Goal: Task Accomplishment & Management: Manage account settings

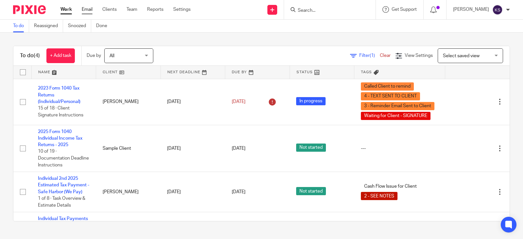
click at [89, 7] on link "Email" at bounding box center [87, 9] width 11 height 7
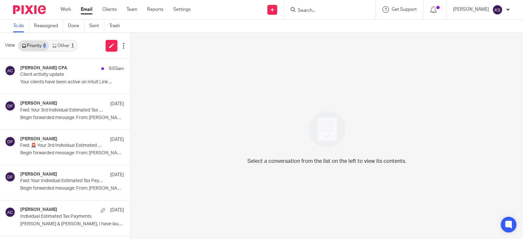
click at [63, 42] on link "Other 1" at bounding box center [63, 46] width 28 height 10
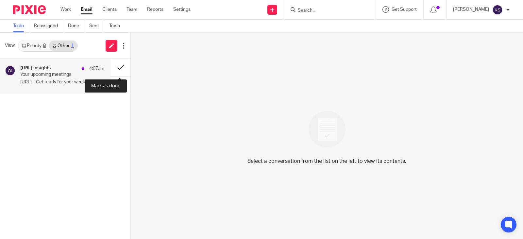
click at [119, 67] on button at bounding box center [121, 67] width 20 height 17
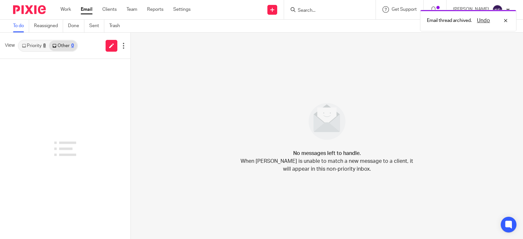
click at [37, 42] on link "Priority 8" at bounding box center [34, 46] width 30 height 10
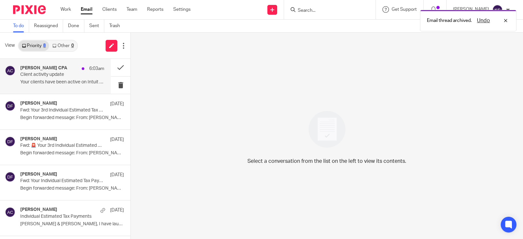
click at [50, 71] on div "AMY L CORFIXSEN CPA 6:03am" at bounding box center [62, 68] width 84 height 7
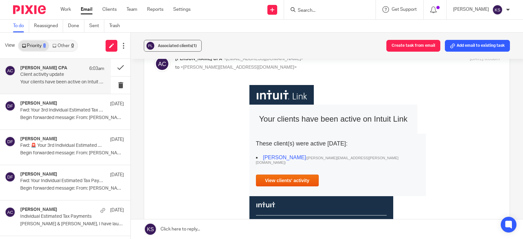
scroll to position [33, 0]
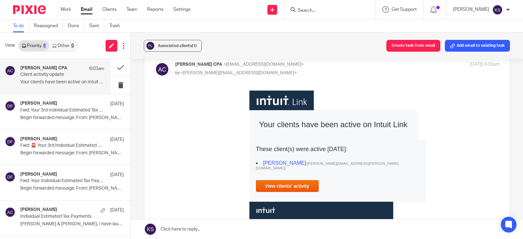
click at [287, 180] on link "View clients' activity" at bounding box center [287, 186] width 63 height 12
click at [114, 67] on button at bounding box center [121, 67] width 20 height 17
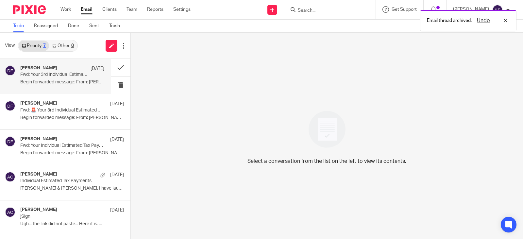
click at [50, 73] on p "Fwd: Your 3rd Individual Estimated Tax Payments Are Due Soon!" at bounding box center [53, 75] width 67 height 6
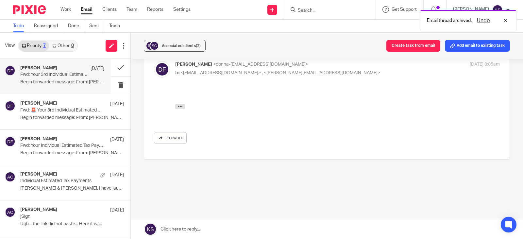
scroll to position [0, 0]
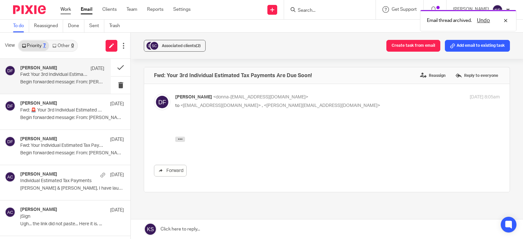
click at [66, 9] on link "Work" at bounding box center [65, 9] width 10 height 7
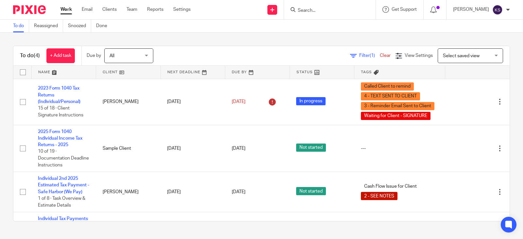
scroll to position [31, 0]
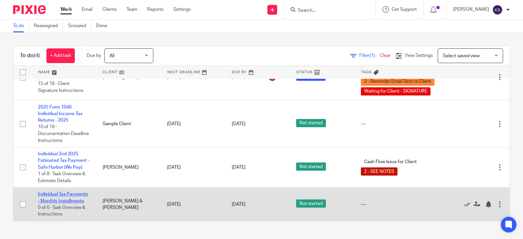
click at [55, 192] on link "Individual Tax Payments - Monthly Installments" at bounding box center [63, 197] width 50 height 11
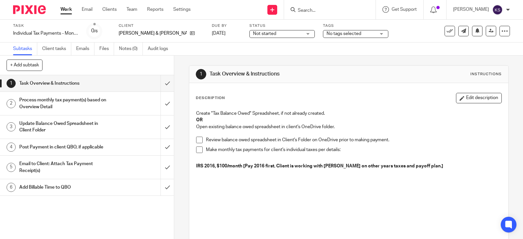
click at [57, 98] on h1 "Process monthly tax payment(s) based on Overview Detail" at bounding box center [64, 103] width 90 height 17
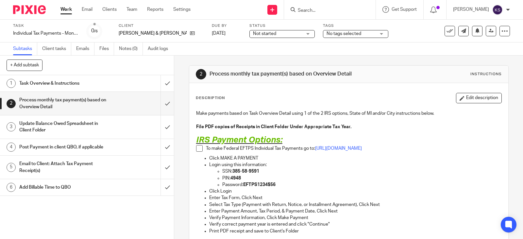
click at [61, 80] on h1 "Task Overview & Instructions" at bounding box center [64, 83] width 90 height 10
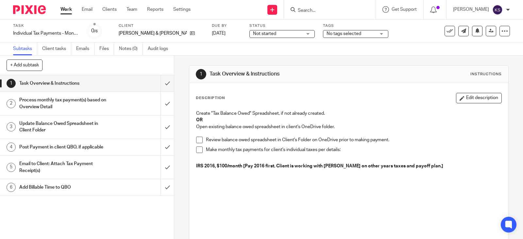
click at [50, 99] on h1 "Process monthly tax payment(s) based on Overview Detail" at bounding box center [64, 103] width 90 height 17
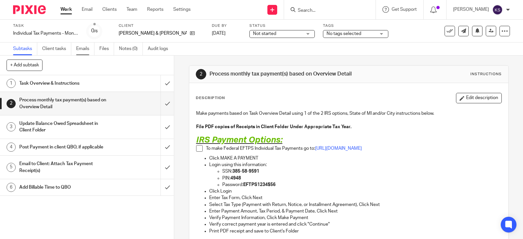
click at [85, 47] on link "Emails" at bounding box center [85, 48] width 18 height 13
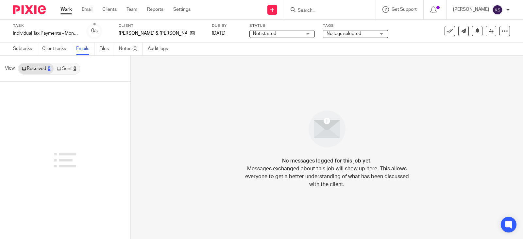
click at [83, 47] on link "Emails" at bounding box center [85, 48] width 18 height 13
click at [19, 48] on link "Subtasks" at bounding box center [25, 48] width 24 height 13
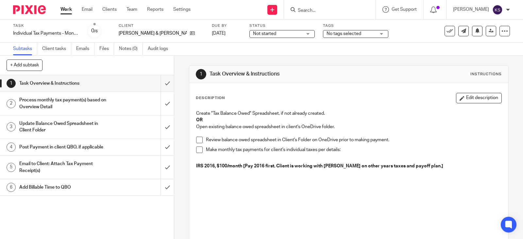
click at [67, 98] on h1 "Process monthly tax payment(s) based on Overview Detail" at bounding box center [64, 103] width 90 height 17
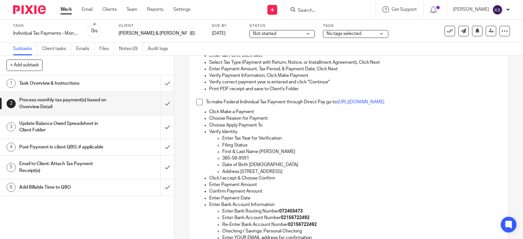
scroll to position [131, 0]
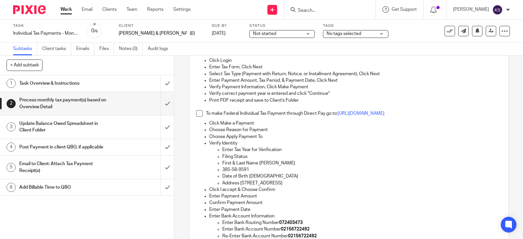
click at [61, 80] on h1 "Task Overview & Instructions" at bounding box center [64, 83] width 90 height 10
click at [63, 82] on h1 "Task Overview & Instructions" at bounding box center [64, 83] width 90 height 10
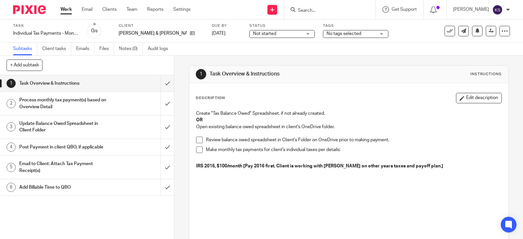
click at [68, 100] on h1 "Process monthly tax payment(s) based on Overview Detail" at bounding box center [64, 103] width 90 height 17
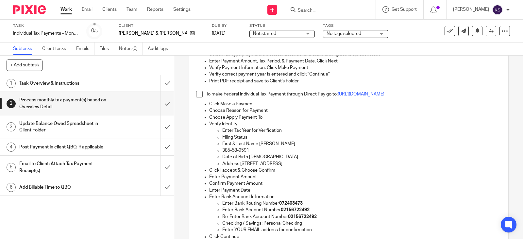
scroll to position [131, 0]
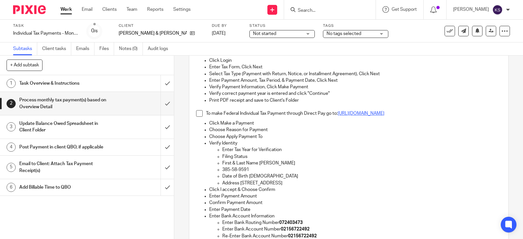
click at [378, 113] on link "https://www.irs.gov/payments/direct-pay" at bounding box center [360, 113] width 47 height 5
click at [372, 115] on link "https://www.irs.gov/payments/direct-pay" at bounding box center [360, 113] width 47 height 5
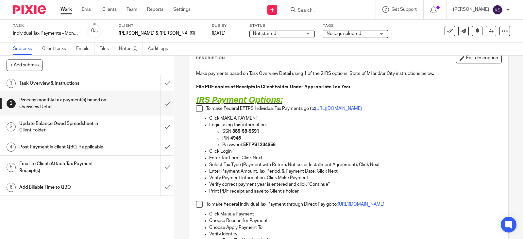
scroll to position [33, 0]
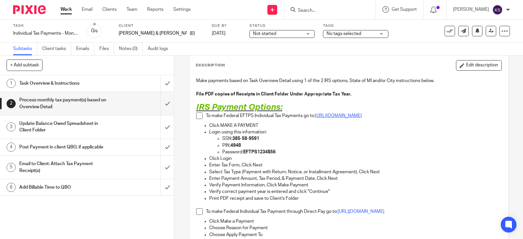
click at [337, 114] on link "[URL][DOMAIN_NAME]" at bounding box center [338, 115] width 47 height 5
drag, startPoint x: 275, startPoint y: 150, endPoint x: 242, endPoint y: 152, distance: 33.1
click at [242, 152] on p "Password: EFTPS1234$56" at bounding box center [361, 152] width 279 height 7
copy strong "EFTPS1234$56"
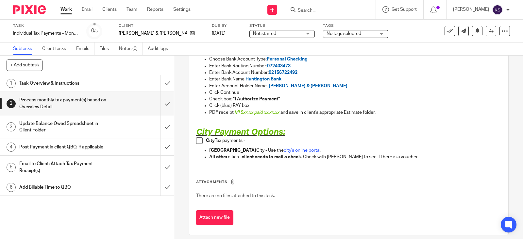
scroll to position [588, 0]
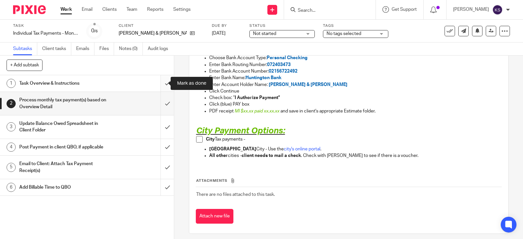
click at [161, 82] on input "submit" at bounding box center [87, 83] width 174 height 16
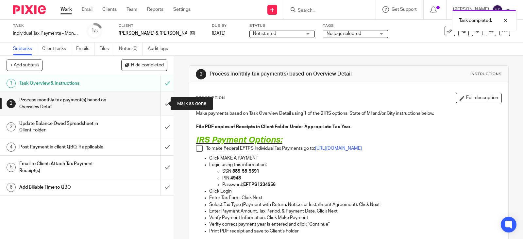
click at [160, 103] on input "submit" at bounding box center [87, 103] width 174 height 23
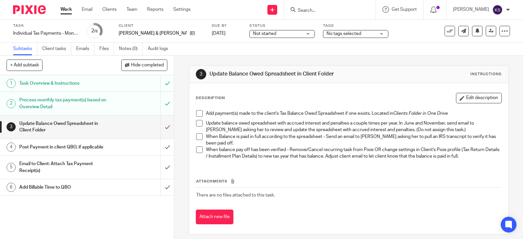
click at [66, 123] on h1 "Update Balance Owed Spreadsheet in Client Folder" at bounding box center [64, 127] width 90 height 17
click at [74, 144] on h1 "Post Payment in client QBO, if applicable" at bounding box center [64, 147] width 90 height 10
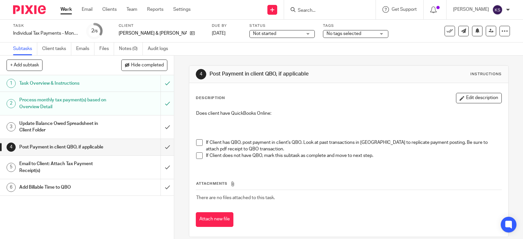
click at [70, 162] on h1 "Email to Client: Attach Tax Payment Receipt(s)" at bounding box center [64, 167] width 90 height 17
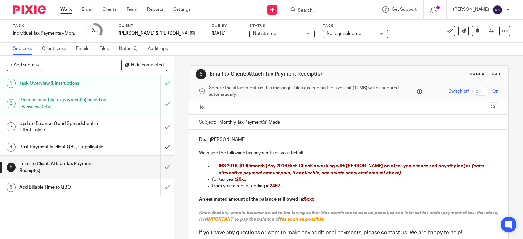
click at [64, 162] on h1 "Email to Client: Attach Tax Payment Receipt(s)" at bounding box center [64, 167] width 90 height 17
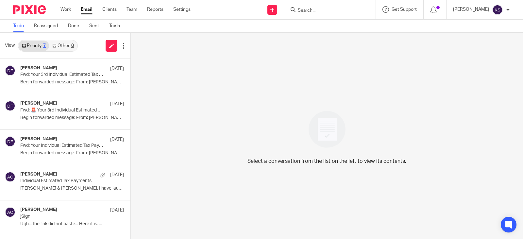
click at [320, 7] on form at bounding box center [332, 10] width 70 height 8
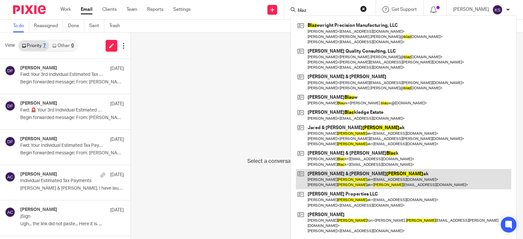
type input "blaz"
click at [351, 175] on link at bounding box center [403, 179] width 215 height 20
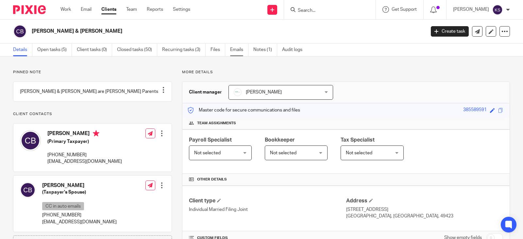
click at [239, 49] on link "Emails" at bounding box center [239, 49] width 18 height 13
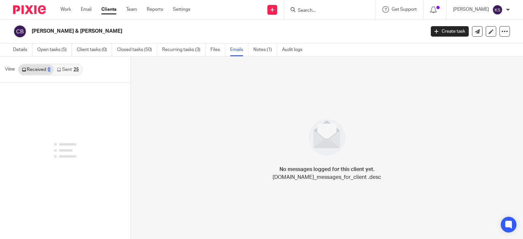
click at [62, 69] on link "Sent 25" at bounding box center [68, 69] width 28 height 10
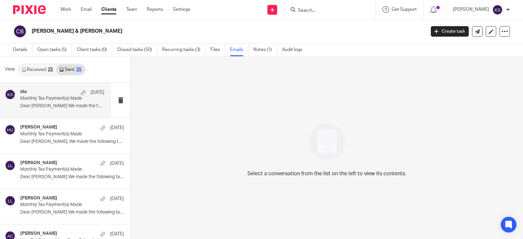
click at [49, 95] on div "Me [DATE]" at bounding box center [62, 92] width 84 height 7
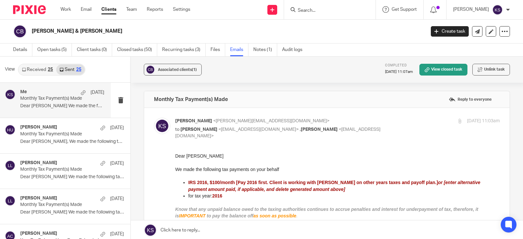
scroll to position [33, 0]
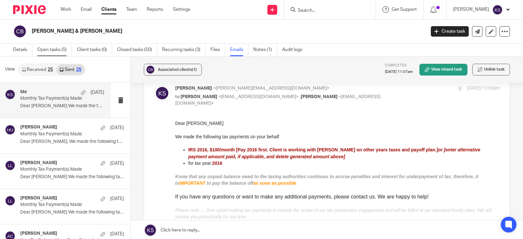
click at [53, 47] on link "Open tasks (5)" at bounding box center [54, 49] width 35 height 13
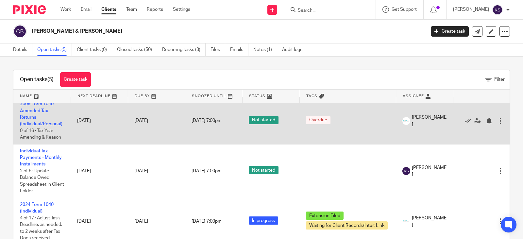
scroll to position [19, 0]
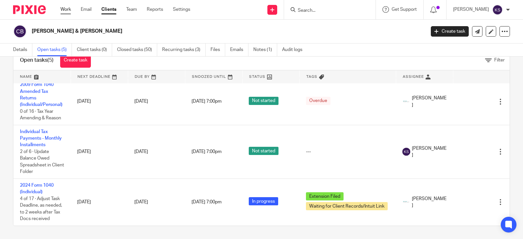
click at [68, 9] on link "Work" at bounding box center [65, 9] width 10 height 7
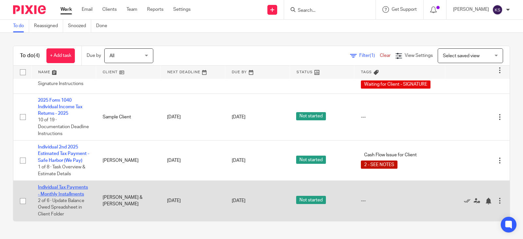
scroll to position [38, 0]
click at [56, 185] on link "Individual Tax Payments - Monthly Installments" at bounding box center [63, 190] width 50 height 11
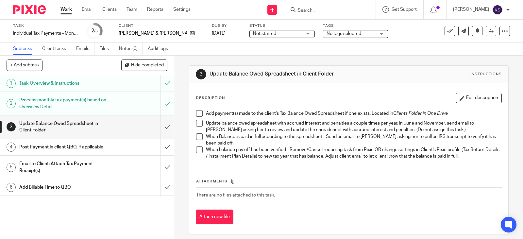
click at [55, 162] on h1 "Email to Client: Attach Tax Payment Receipt(s)" at bounding box center [64, 167] width 90 height 17
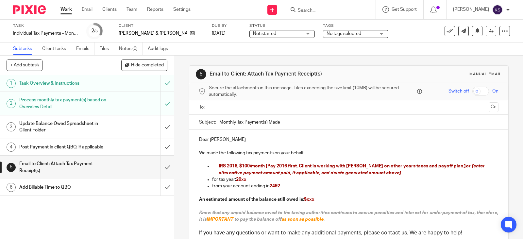
click at [226, 105] on input "text" at bounding box center [348, 108] width 274 height 8
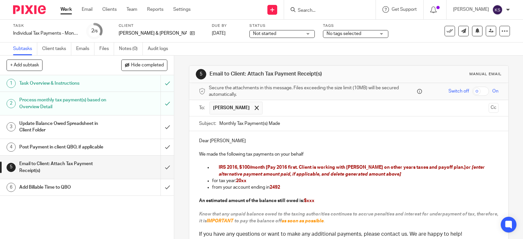
click at [270, 105] on input "text" at bounding box center [376, 108] width 220 height 13
click at [243, 182] on span "20xx" at bounding box center [241, 180] width 10 height 5
drag, startPoint x: 240, startPoint y: 181, endPoint x: 242, endPoint y: 175, distance: 6.2
click at [249, 180] on p "for tax year: 20xx" at bounding box center [355, 180] width 286 height 7
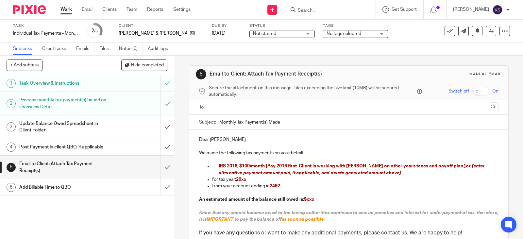
click at [220, 107] on input "text" at bounding box center [348, 108] width 274 height 8
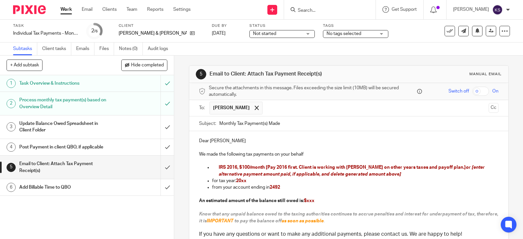
click at [271, 106] on input "text" at bounding box center [376, 108] width 220 height 13
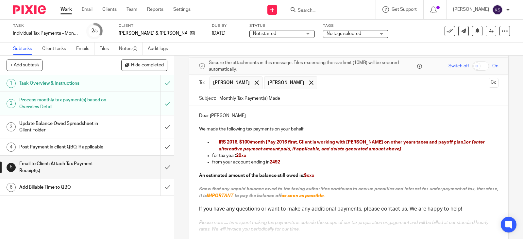
scroll to position [33, 0]
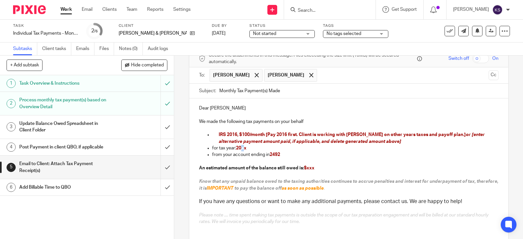
drag, startPoint x: 244, startPoint y: 149, endPoint x: 241, endPoint y: 149, distance: 3.3
click at [241, 149] on span "20xx" at bounding box center [241, 148] width 10 height 5
drag, startPoint x: 248, startPoint y: 148, endPoint x: 240, endPoint y: 148, distance: 8.2
click at [240, 148] on p "for tax year: 20xx" at bounding box center [355, 148] width 286 height 7
drag, startPoint x: 313, startPoint y: 168, endPoint x: 192, endPoint y: 169, distance: 120.9
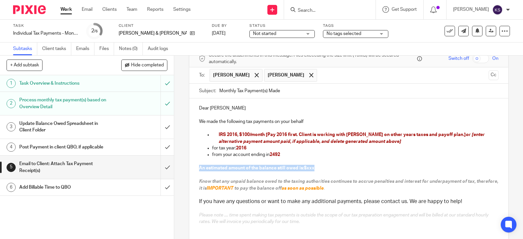
click at [192, 169] on div "Dear Clyde We made the following tax payments on your behalf IRS 2016, $100/mon…" at bounding box center [348, 163] width 319 height 131
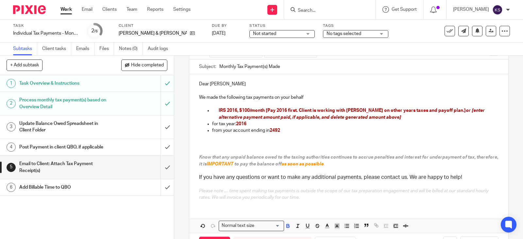
scroll to position [82, 0]
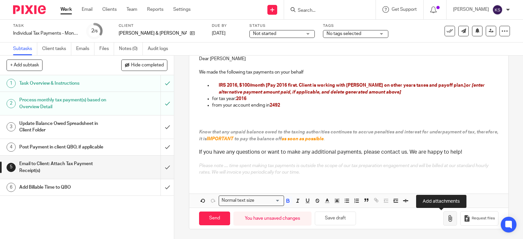
click at [447, 216] on icon "button" at bounding box center [450, 218] width 7 height 7
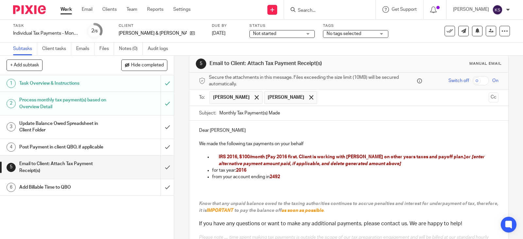
scroll to position [0, 0]
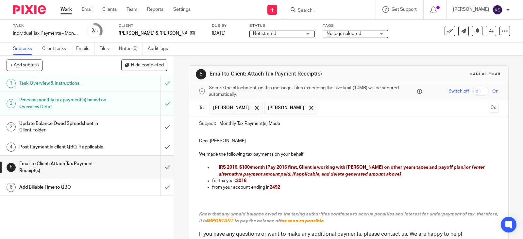
click at [288, 34] on div "Not started Not started" at bounding box center [281, 34] width 65 height 8
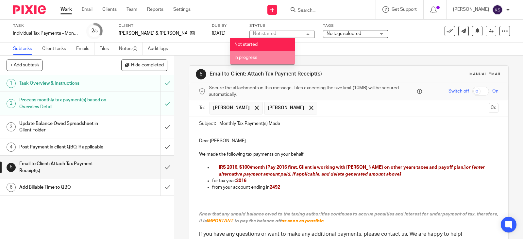
drag, startPoint x: 253, startPoint y: 56, endPoint x: 270, endPoint y: 54, distance: 17.2
click at [253, 55] on span "In progress" at bounding box center [245, 57] width 23 height 5
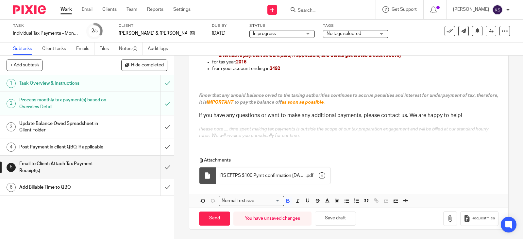
scroll to position [119, 0]
click at [210, 216] on input "Send" at bounding box center [214, 218] width 31 height 14
type input "Sent"
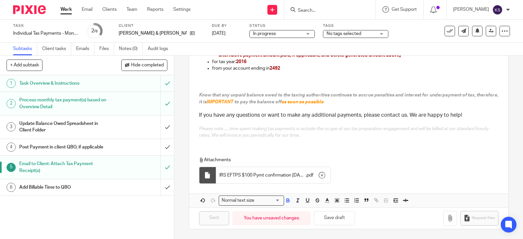
click at [64, 122] on h1 "Update Balance Owed Spreadsheet in Client Folder" at bounding box center [64, 127] width 90 height 17
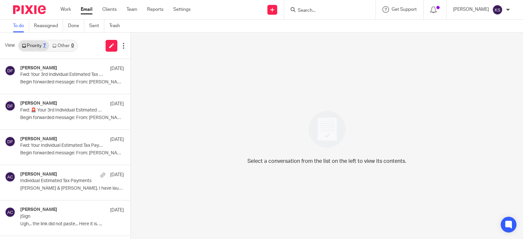
click at [320, 8] on input "Search" at bounding box center [326, 11] width 59 height 6
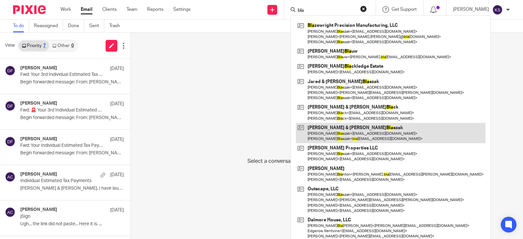
type input "bla"
click at [350, 130] on link at bounding box center [390, 133] width 189 height 20
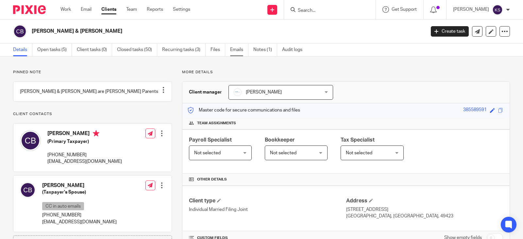
click at [236, 50] on link "Emails" at bounding box center [239, 49] width 18 height 13
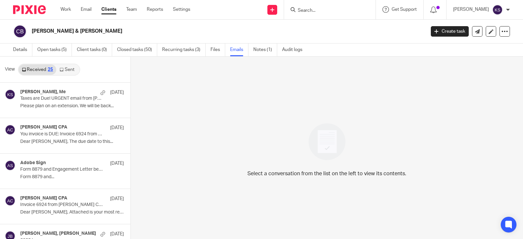
click at [66, 67] on link "Sent" at bounding box center [67, 69] width 23 height 10
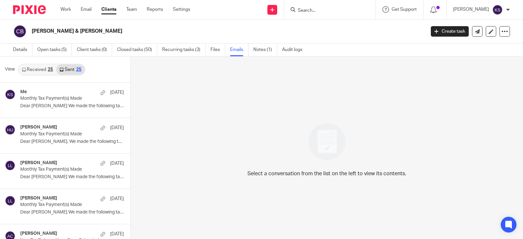
scroll to position [1, 0]
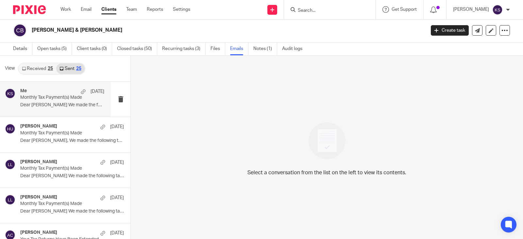
click at [66, 95] on p "Monthly Tax Payment(s) Made" at bounding box center [53, 98] width 67 height 6
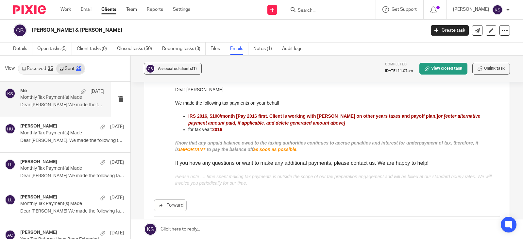
scroll to position [0, 0]
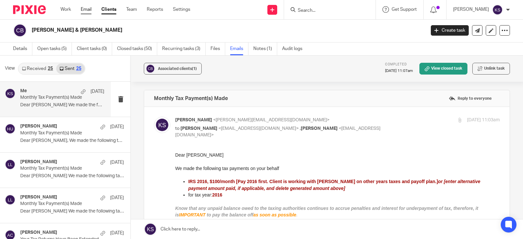
click at [87, 9] on link "Email" at bounding box center [86, 9] width 11 height 7
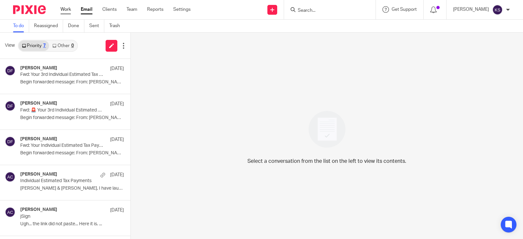
click at [65, 10] on link "Work" at bounding box center [65, 9] width 10 height 7
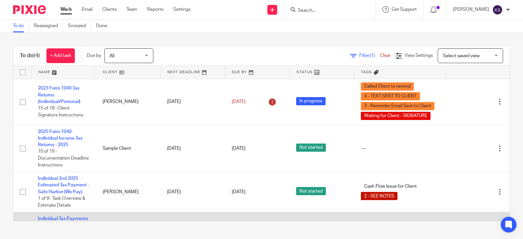
scroll to position [38, 0]
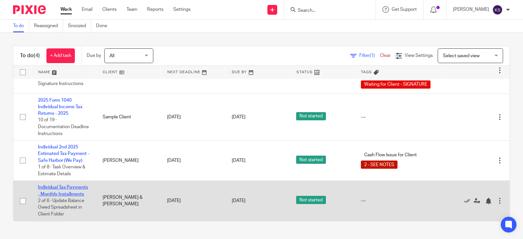
click at [60, 185] on link "Individual Tax Payments - Monthly Installments" at bounding box center [63, 190] width 50 height 11
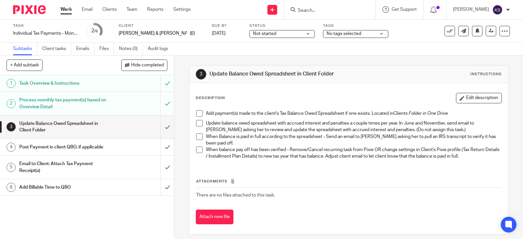
click at [288, 32] on div "Not started Not started" at bounding box center [281, 34] width 65 height 8
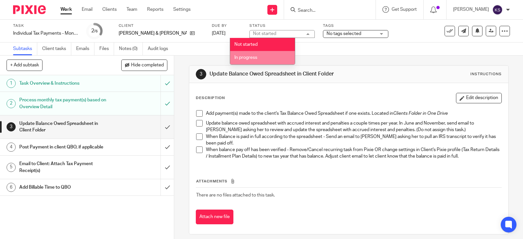
click at [256, 54] on li "In progress" at bounding box center [262, 57] width 65 height 13
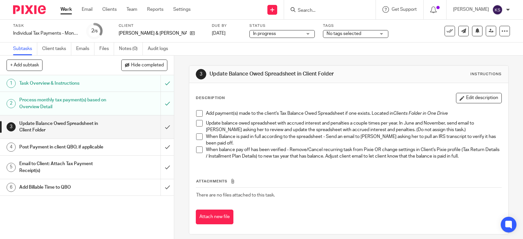
click at [49, 123] on h1 "Update Balance Owed Spreadsheet in Client Folder" at bounding box center [64, 127] width 90 height 17
click at [59, 145] on h1 "Post Payment in client QBO, if applicable" at bounding box center [64, 147] width 90 height 10
click at [54, 162] on h1 "Email to Client: Attach Tax Payment Receipt(s)" at bounding box center [64, 167] width 90 height 17
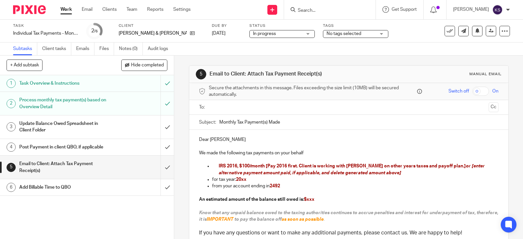
click at [236, 105] on input "text" at bounding box center [348, 108] width 274 height 8
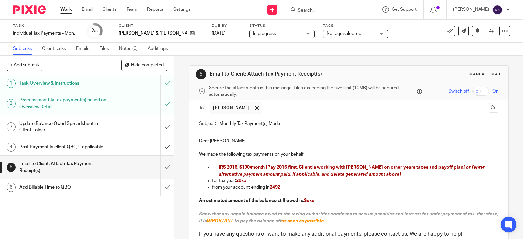
click at [272, 108] on input "text" at bounding box center [376, 108] width 220 height 13
drag, startPoint x: 246, startPoint y: 181, endPoint x: 240, endPoint y: 181, distance: 5.2
click at [240, 181] on p "for tax year: 20xx" at bounding box center [355, 180] width 286 height 7
drag, startPoint x: 313, startPoint y: 201, endPoint x: 192, endPoint y: 200, distance: 121.2
click at [192, 200] on div "Dear Clyde We made the following tax payments on your behalf IRS 2016, $100/mon…" at bounding box center [348, 196] width 319 height 131
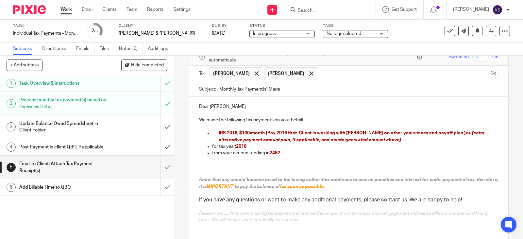
scroll to position [82, 0]
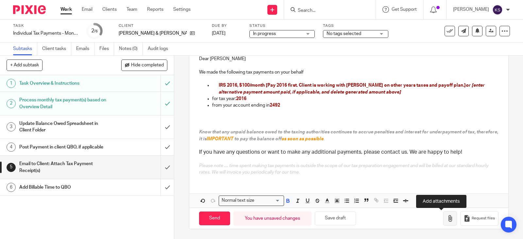
click at [447, 217] on icon "button" at bounding box center [450, 218] width 7 height 7
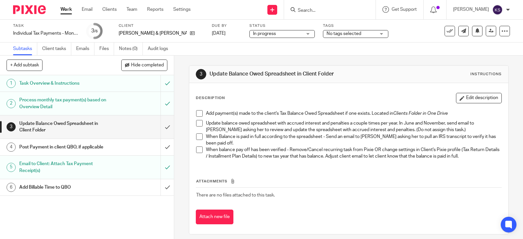
click at [196, 113] on span at bounding box center [199, 113] width 7 height 7
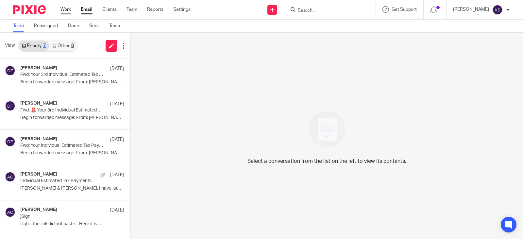
click at [67, 9] on link "Work" at bounding box center [65, 9] width 10 height 7
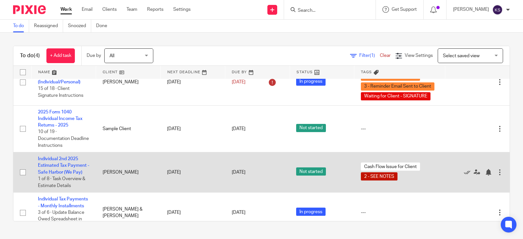
scroll to position [38, 0]
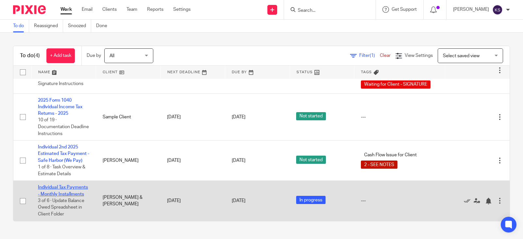
click at [58, 185] on link "Individual Tax Payments - Monthly Installments" at bounding box center [63, 190] width 50 height 11
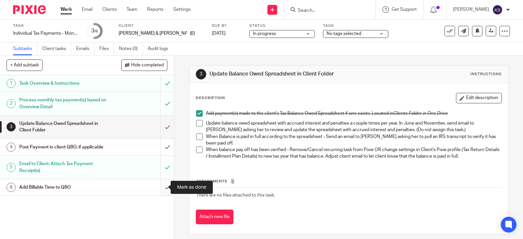
click at [160, 189] on input "submit" at bounding box center [87, 187] width 174 height 16
click at [75, 145] on h1 "Post Payment in client QBO, if applicable" at bounding box center [64, 147] width 90 height 10
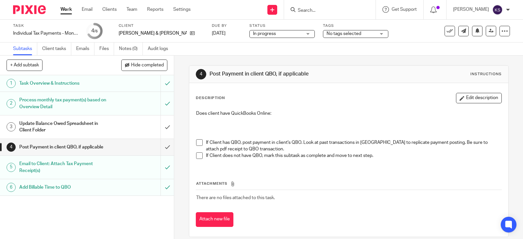
click at [66, 9] on link "Work" at bounding box center [65, 9] width 11 height 7
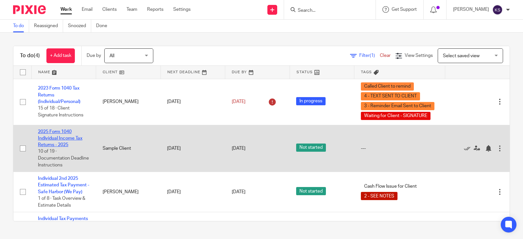
click at [61, 132] on link "2025 Form 1040 Individual Income Tax Returns - 2025" at bounding box center [60, 138] width 44 height 18
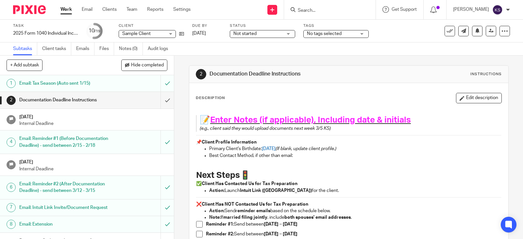
click at [66, 8] on link "Work" at bounding box center [65, 9] width 11 height 7
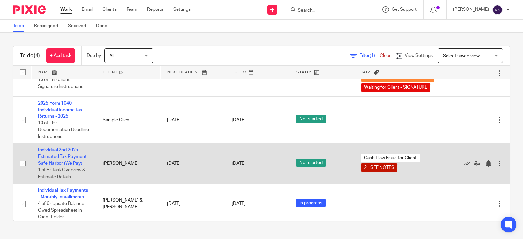
scroll to position [38, 0]
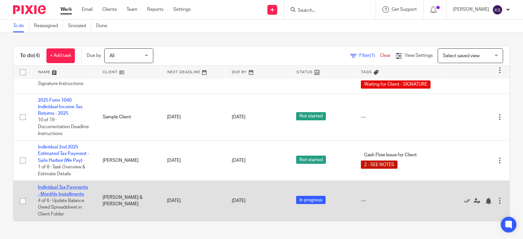
click at [58, 185] on link "Individual Tax Payments - Monthly Installments" at bounding box center [63, 190] width 50 height 11
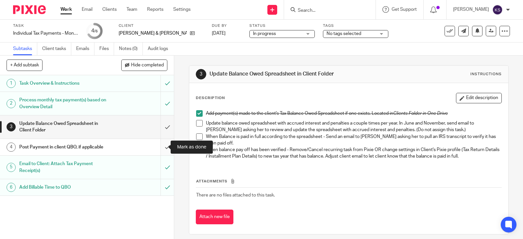
click at [159, 145] on input "submit" at bounding box center [87, 147] width 174 height 16
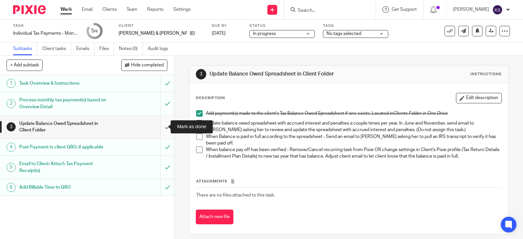
click at [161, 127] on input "submit" at bounding box center [87, 126] width 174 height 23
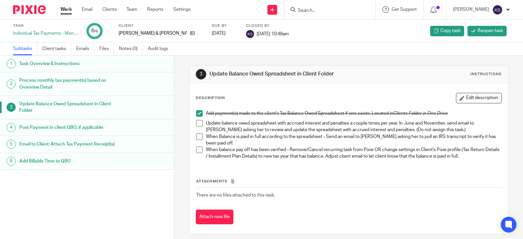
click at [66, 11] on link "Work" at bounding box center [65, 9] width 11 height 7
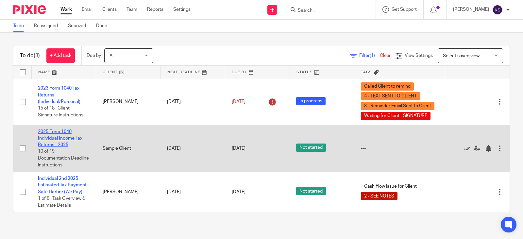
click at [58, 132] on link "2025 Form 1040 Individual Income Tax Returns - 2025" at bounding box center [60, 138] width 44 height 18
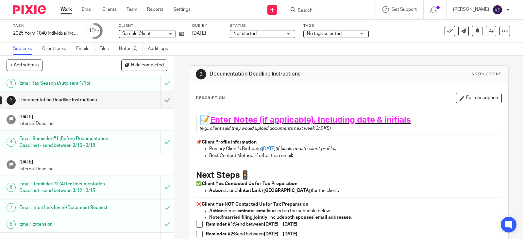
click at [73, 97] on h1 "Documentation Deadline Instructions" at bounding box center [64, 100] width 90 height 10
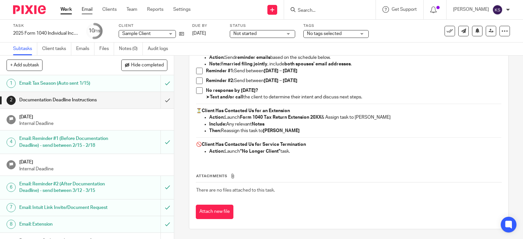
click at [88, 8] on link "Email" at bounding box center [87, 9] width 11 height 7
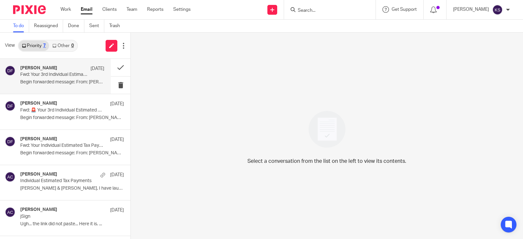
click at [55, 68] on h4 "[PERSON_NAME]" at bounding box center [38, 68] width 37 height 6
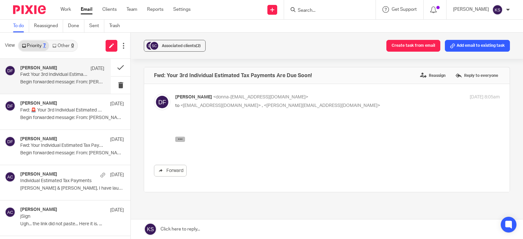
click at [178, 137] on icon "button" at bounding box center [180, 139] width 5 height 5
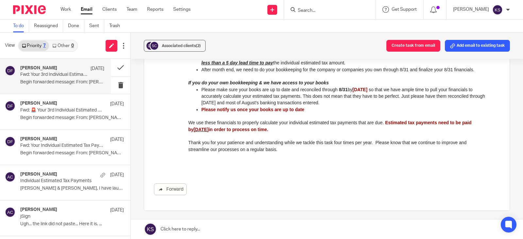
scroll to position [65, 0]
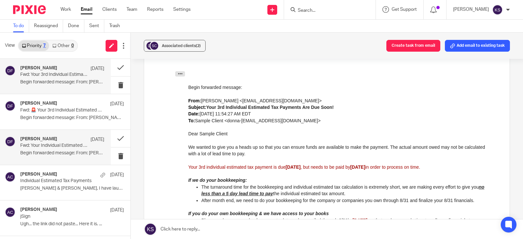
click at [66, 143] on p "Fwd: Your Individual Estimated Tax Payment(s) Are Due" at bounding box center [53, 146] width 67 height 6
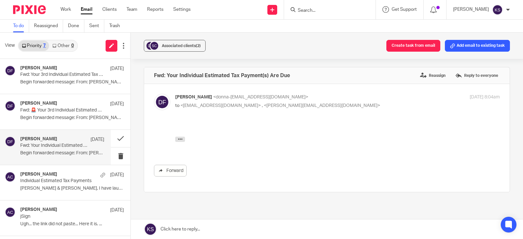
scroll to position [0, 0]
click at [180, 140] on icon "button" at bounding box center [180, 139] width 5 height 5
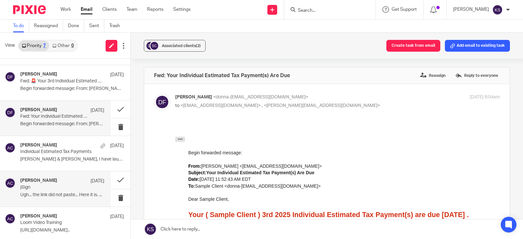
scroll to position [68, 0]
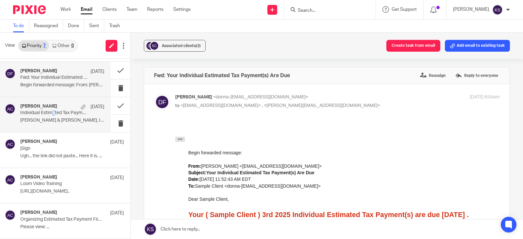
click at [55, 111] on p "Individual Estimated Tax Payments" at bounding box center [53, 113] width 67 height 6
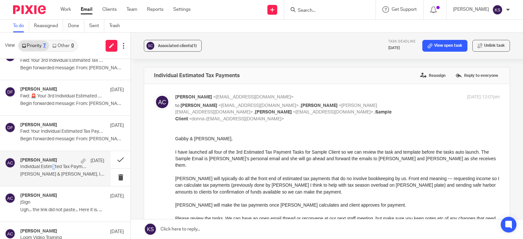
scroll to position [0, 0]
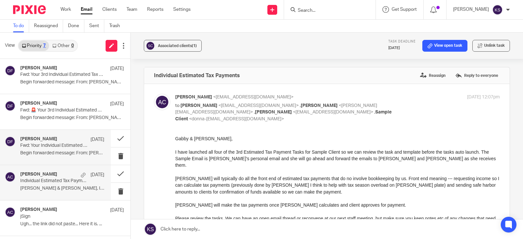
click at [58, 143] on p "Fwd: Your Individual Estimated Tax Payment(s) Are Due" at bounding box center [53, 146] width 67 height 6
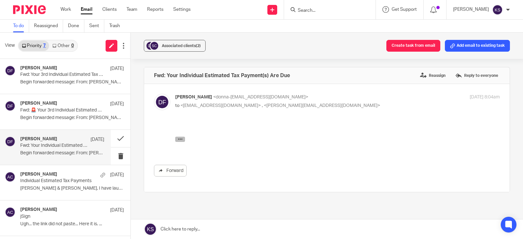
click at [182, 140] on icon "button" at bounding box center [180, 139] width 5 height 5
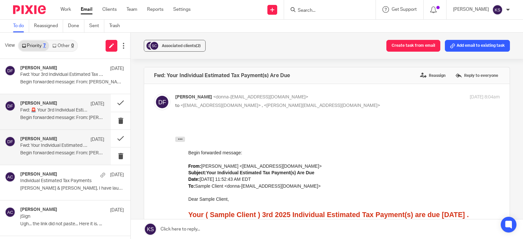
click at [66, 106] on div "Donna Ferguson Aug 11" at bounding box center [62, 104] width 84 height 7
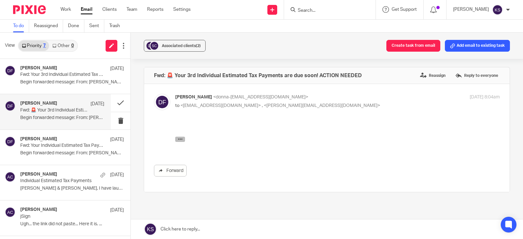
click at [181, 140] on icon "button" at bounding box center [180, 139] width 5 height 5
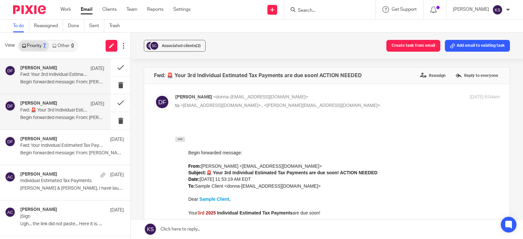
click at [44, 71] on div "Donna Ferguson Aug 11" at bounding box center [62, 68] width 84 height 7
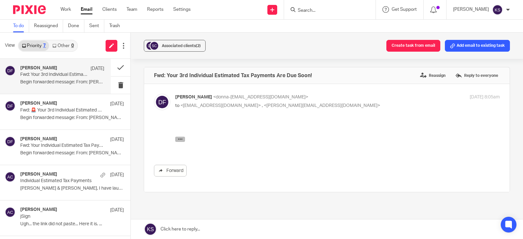
click at [179, 138] on icon "button" at bounding box center [180, 139] width 5 height 5
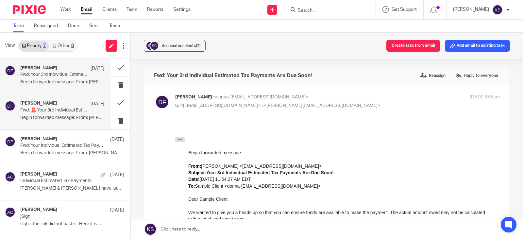
click at [45, 107] on p "Fwd: 🚨 Your 3rd Individual Estimated Tax Payments are due soon! ACTION NEEDED" at bounding box center [53, 110] width 67 height 6
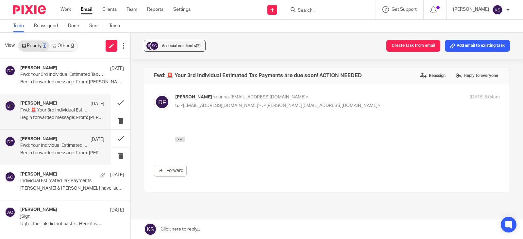
click at [55, 144] on p "Fwd: Your Individual Estimated Tax Payment(s) Are Due" at bounding box center [53, 146] width 67 height 6
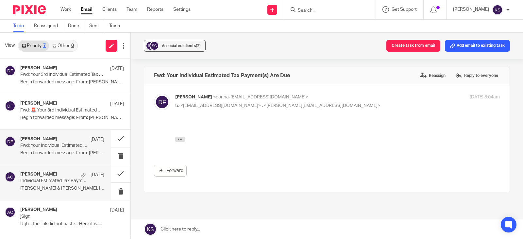
click at [66, 179] on p "Individual Estimated Tax Payments" at bounding box center [53, 181] width 67 height 6
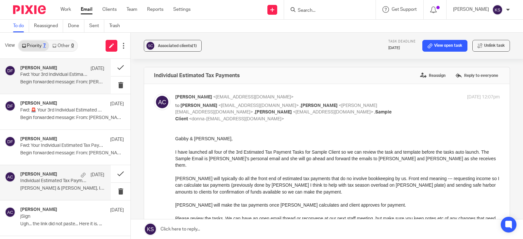
click at [58, 72] on div "Donna Ferguson Aug 11 Fwd: Your 3rd Individual Estimated Tax Payments Are Due S…" at bounding box center [62, 76] width 84 height 22
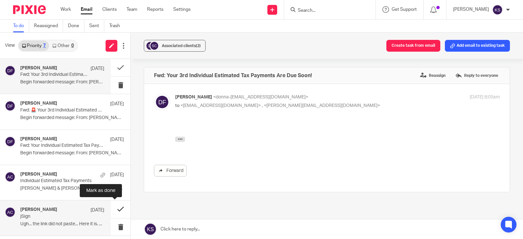
click at [113, 209] on button at bounding box center [121, 208] width 20 height 17
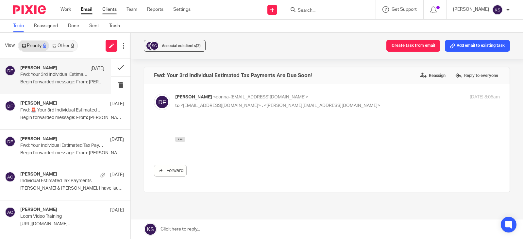
click at [112, 8] on link "Clients" at bounding box center [109, 9] width 14 height 7
click at [135, 9] on link "Team" at bounding box center [131, 9] width 11 height 7
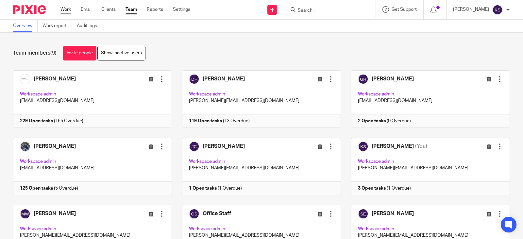
click at [64, 8] on link "Work" at bounding box center [65, 9] width 10 height 7
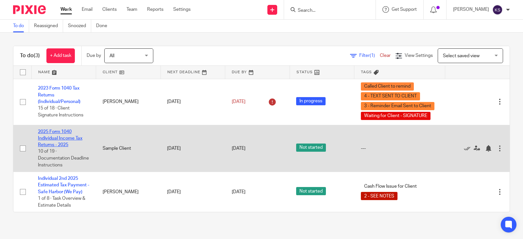
click at [62, 131] on link "2025 Form 1040 Individual Income Tax Returns - 2025" at bounding box center [60, 138] width 44 height 18
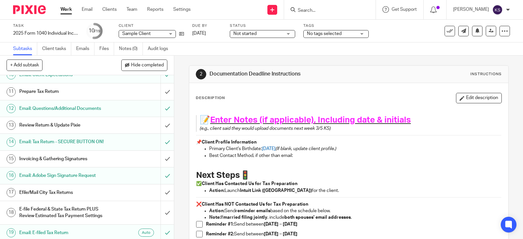
scroll to position [179, 0]
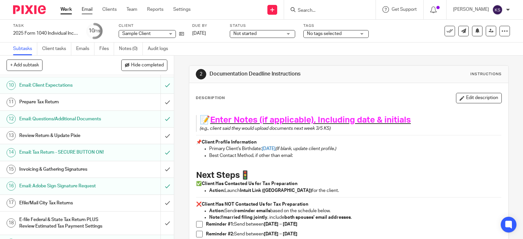
click at [86, 9] on link "Email" at bounding box center [87, 9] width 11 height 7
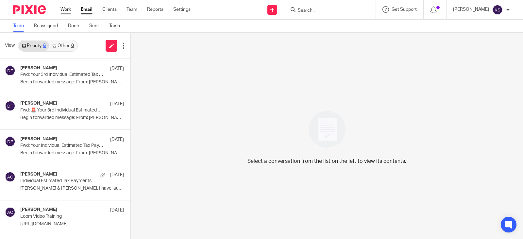
click at [67, 8] on link "Work" at bounding box center [65, 9] width 10 height 7
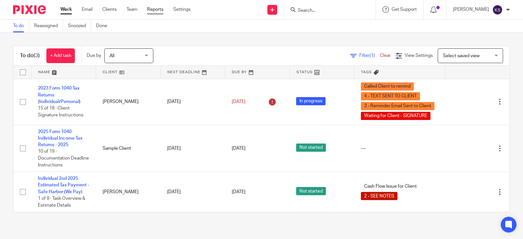
click at [157, 8] on link "Reports" at bounding box center [155, 9] width 16 height 7
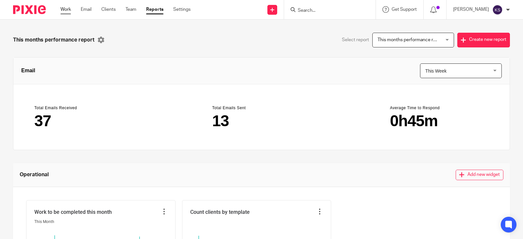
click at [65, 9] on link "Work" at bounding box center [65, 9] width 10 height 7
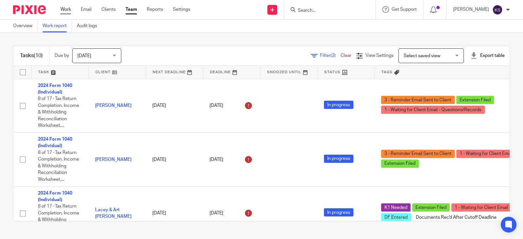
click at [65, 12] on link "Work" at bounding box center [65, 9] width 10 height 7
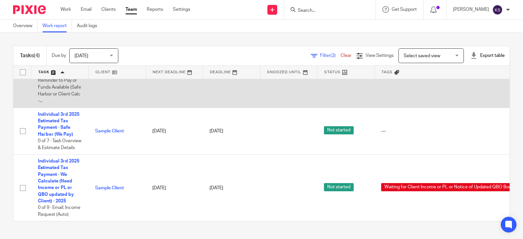
scroll to position [131, 0]
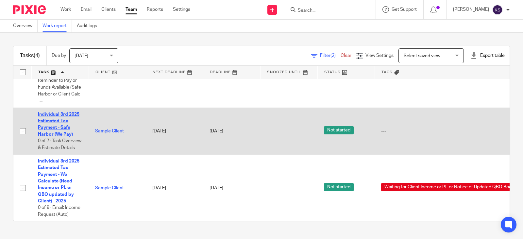
click at [64, 112] on link "Individual 3rd 2025 Estimated Tax Payment - Safe Harbor (We Pay)" at bounding box center [58, 124] width 41 height 25
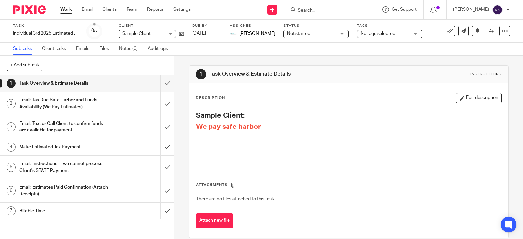
click at [67, 101] on h1 "Email: Tax Due Safe Harbor and Funds Availability (We Pay Estimates)" at bounding box center [64, 103] width 90 height 17
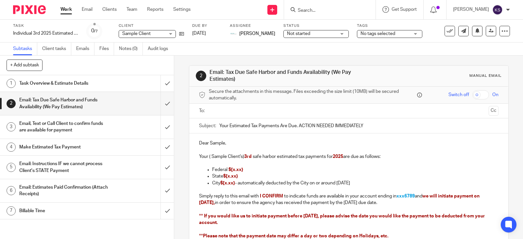
click at [64, 123] on h1 "Email, Text or Call Client to confirm funds are available for payment" at bounding box center [64, 127] width 90 height 17
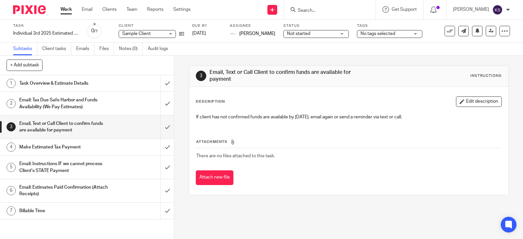
click at [53, 98] on h1 "Email: Tax Due Safe Harbor and Funds Availability (We Pay Estimates)" at bounding box center [64, 103] width 90 height 17
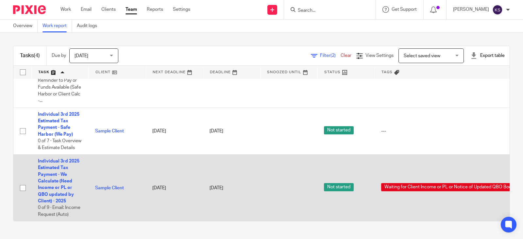
scroll to position [137, 0]
click at [57, 159] on link "Individual 3rd 2025 Estimated Tax Payment - We Calculate (Need Income or PL or …" at bounding box center [58, 181] width 41 height 44
